Goal: Submit feedback/report problem

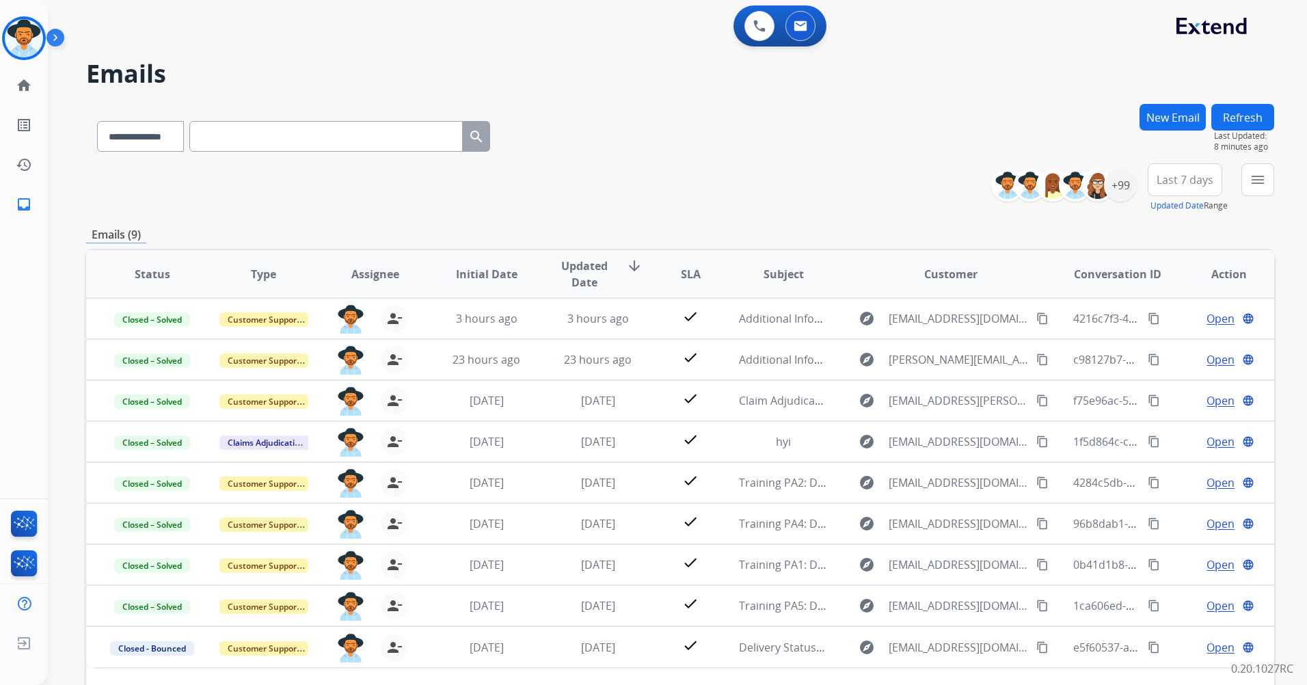
select select "**********"
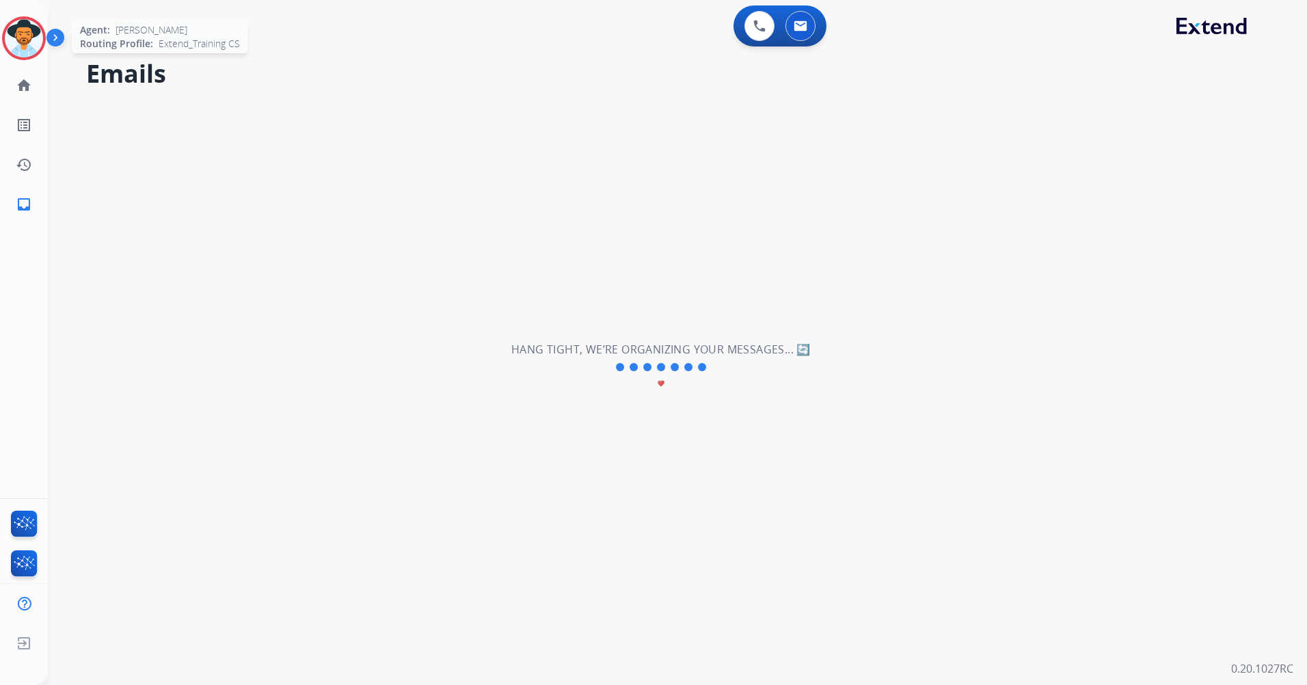
click at [16, 37] on img at bounding box center [24, 38] width 38 height 38
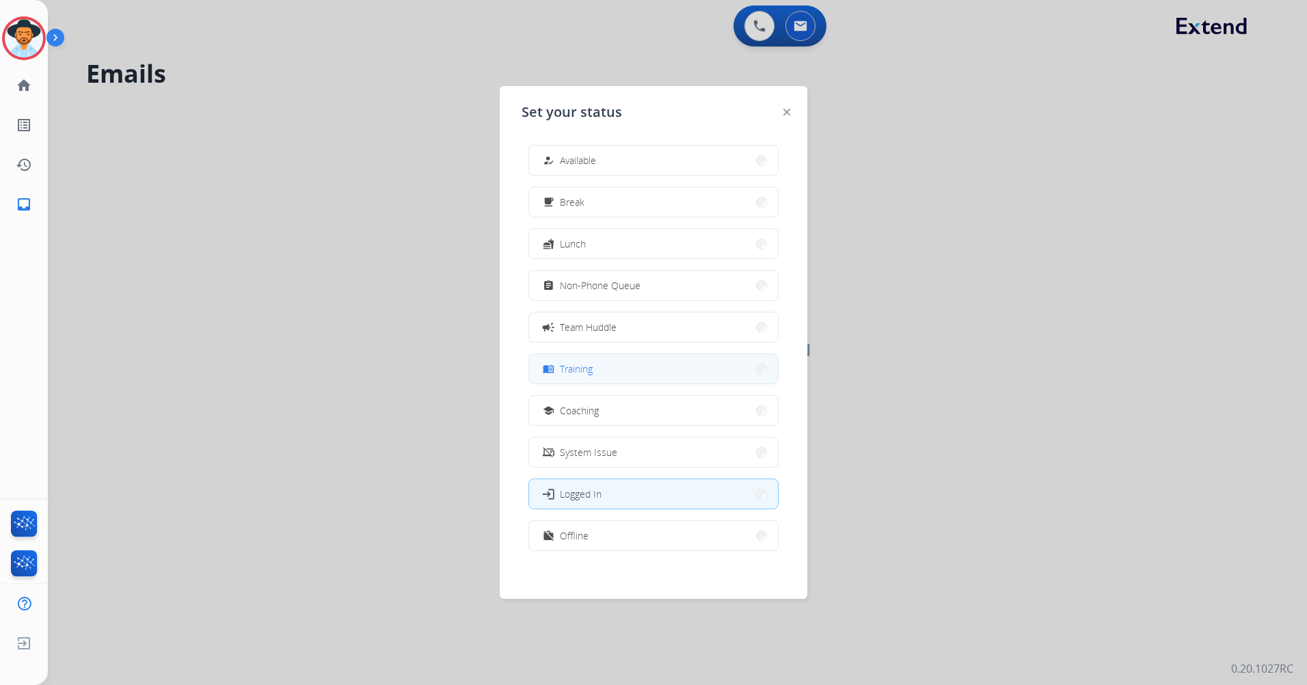
click at [659, 369] on button "menu_book Training" at bounding box center [653, 368] width 249 height 29
